Goal: Find specific page/section

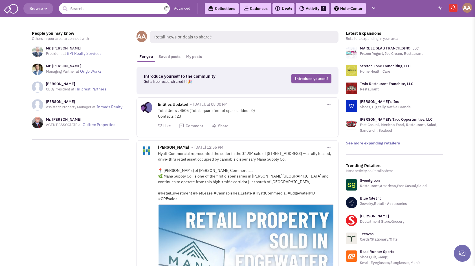
click at [135, 10] on input "text" at bounding box center [114, 8] width 111 height 11
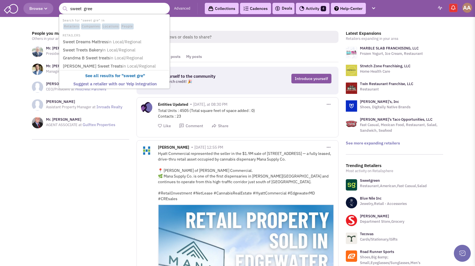
type input "sweet green"
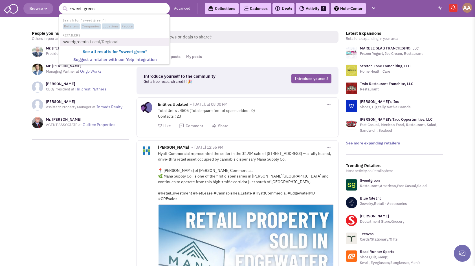
click at [86, 40] on span "in Local/Regional" at bounding box center [101, 41] width 33 height 5
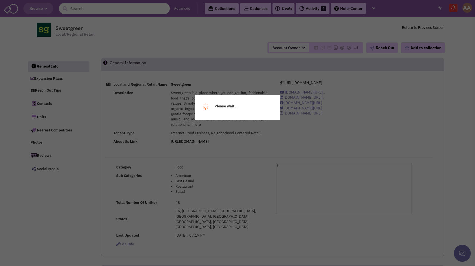
select select
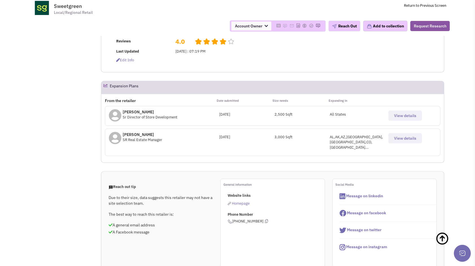
scroll to position [160, 0]
click at [230, 112] on div "July 11, 2024" at bounding box center [246, 114] width 55 height 5
click at [412, 113] on span "View details" at bounding box center [405, 115] width 22 height 5
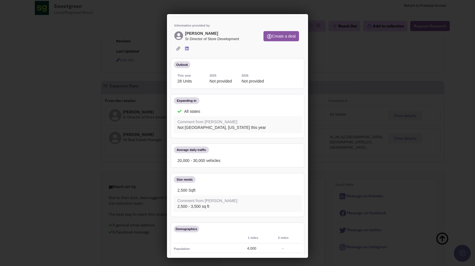
scroll to position [0, 0]
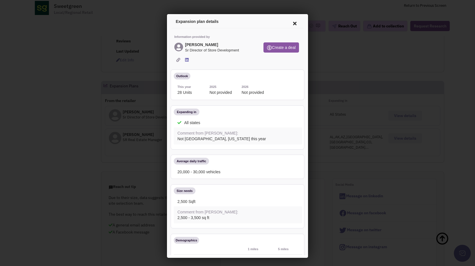
click at [290, 22] on icon at bounding box center [294, 23] width 12 height 14
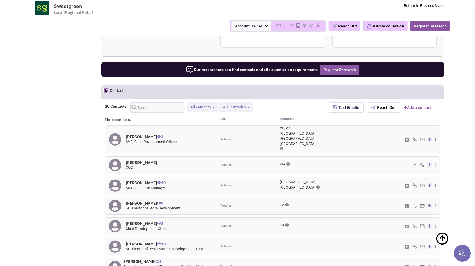
scroll to position [380, 0]
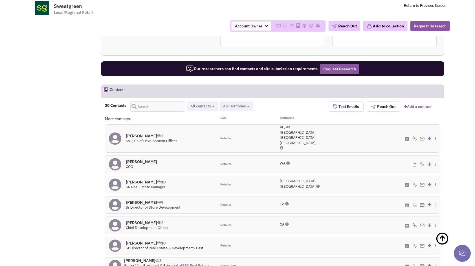
click at [144, 179] on h4 "Lindsay Friedman 10" at bounding box center [146, 181] width 40 height 5
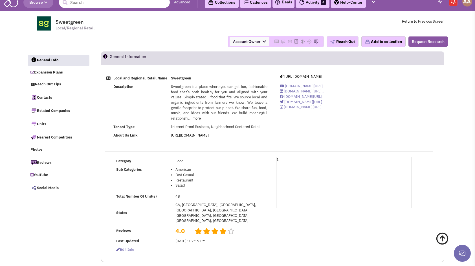
scroll to position [0, 0]
